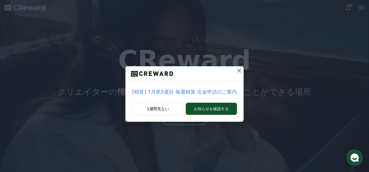
click at [237, 72] on icon at bounding box center [239, 70] width 7 height 7
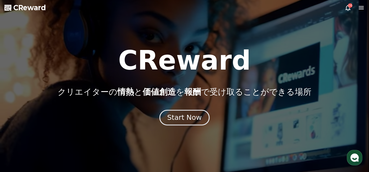
click at [177, 119] on div "Start Now" at bounding box center [184, 117] width 34 height 9
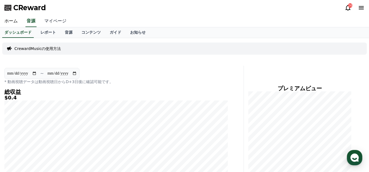
click at [51, 22] on link "マイページ" at bounding box center [55, 21] width 31 height 12
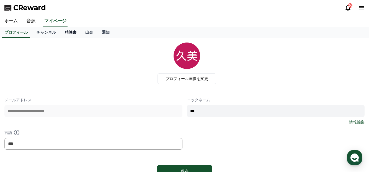
click at [61, 34] on link "精算書" at bounding box center [70, 32] width 20 height 11
